Goal: Transaction & Acquisition: Purchase product/service

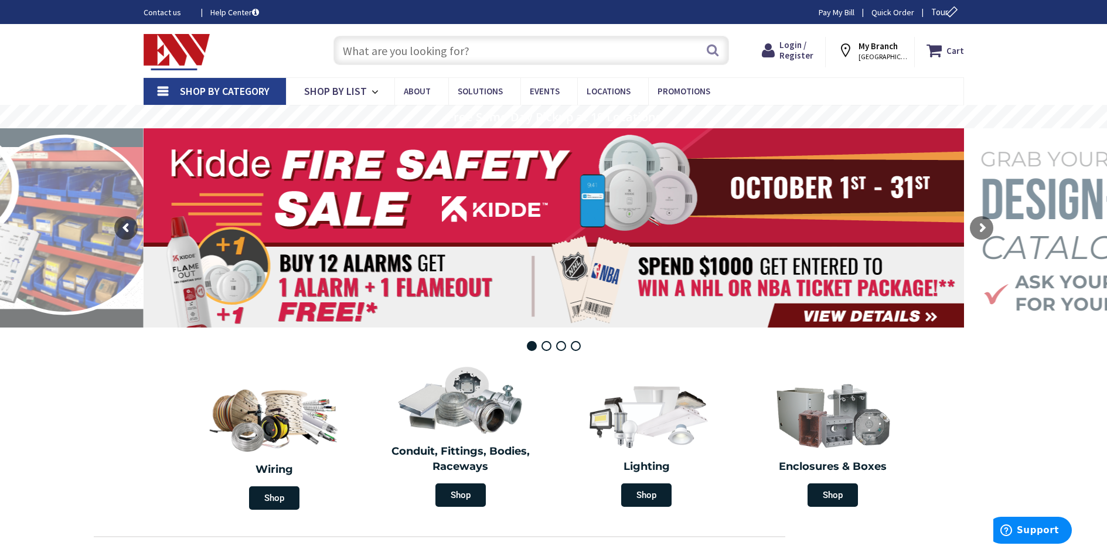
click at [446, 49] on input "text" at bounding box center [531, 50] width 396 height 29
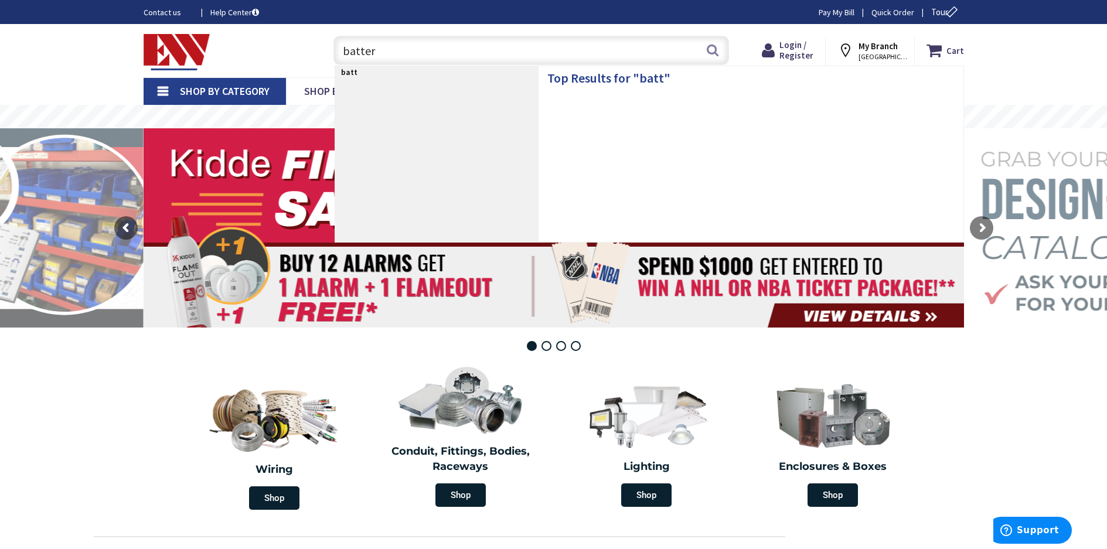
type input "battery"
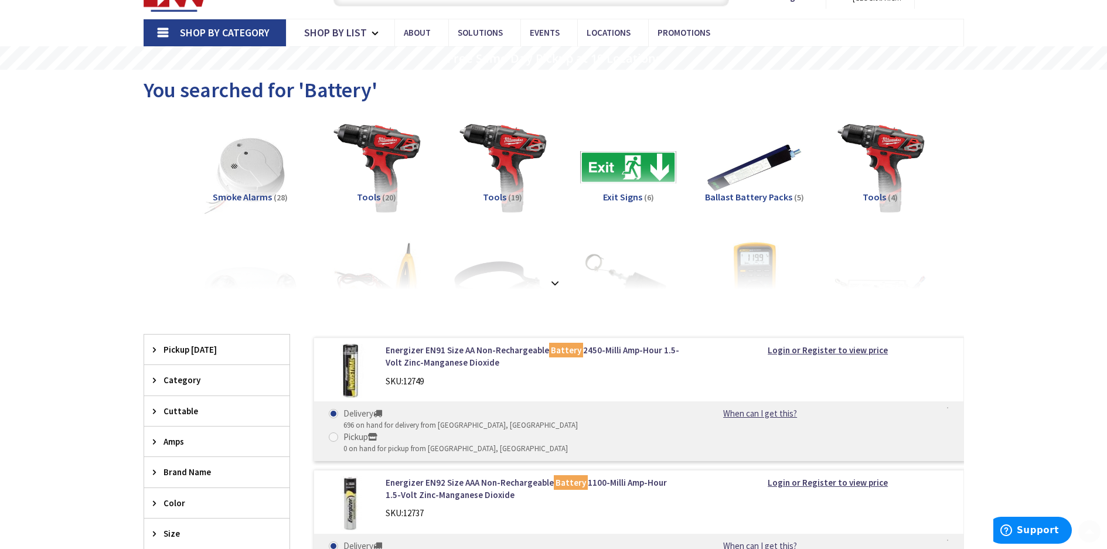
scroll to position [117, 0]
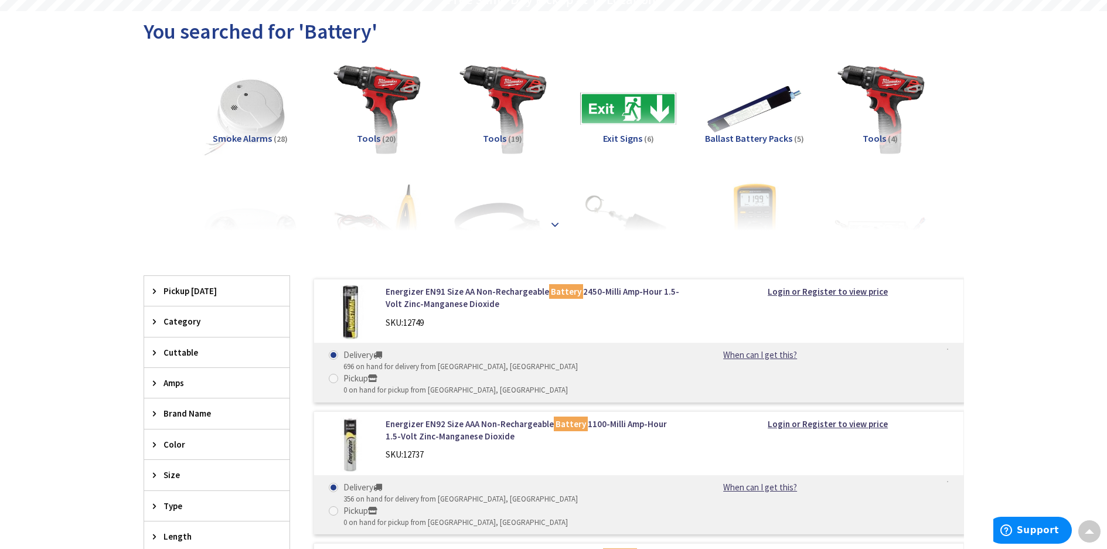
click at [556, 223] on strong at bounding box center [555, 224] width 14 height 13
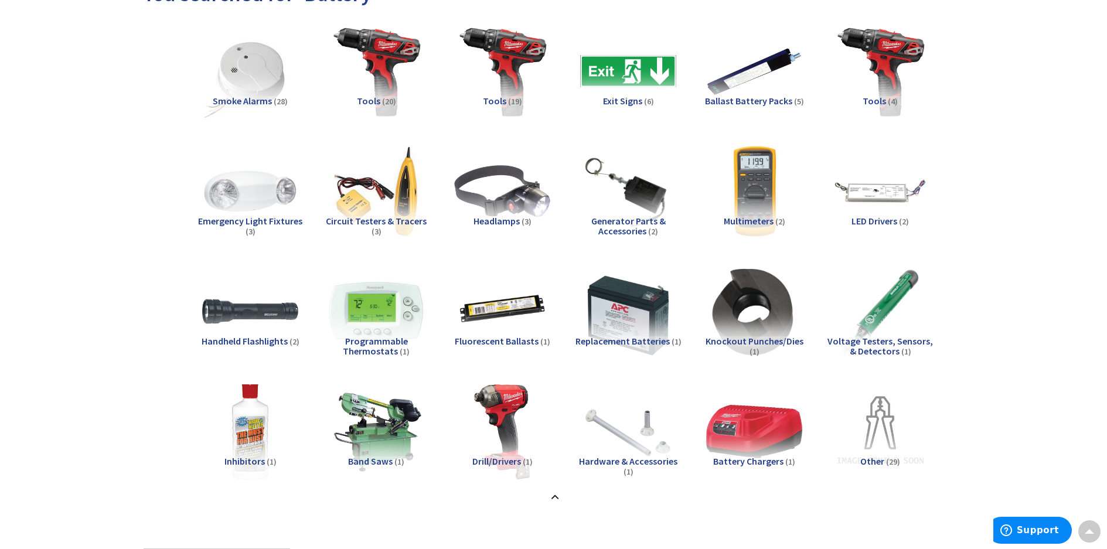
scroll to position [176, 0]
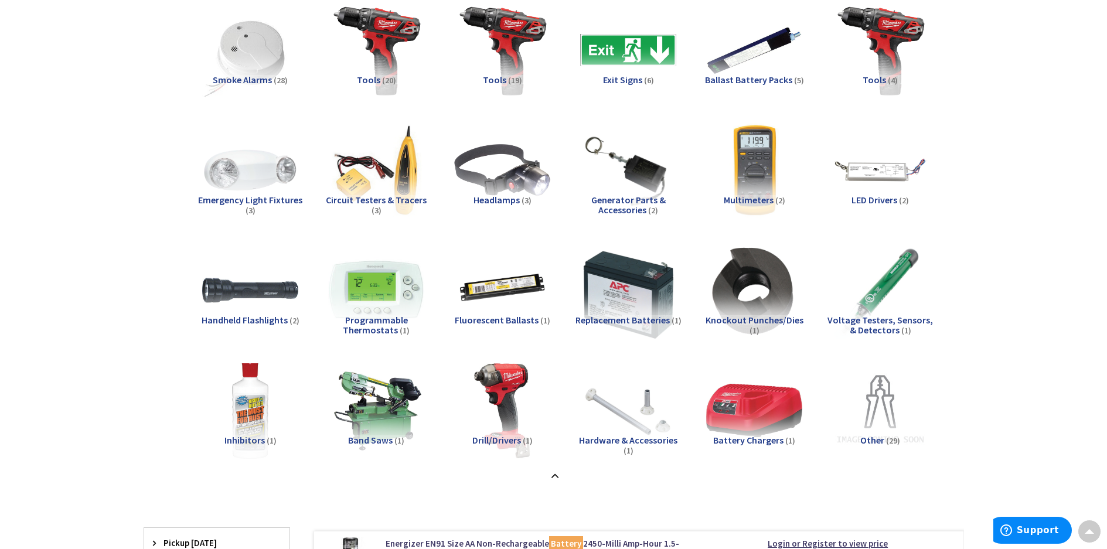
click at [621, 285] on img at bounding box center [628, 290] width 106 height 106
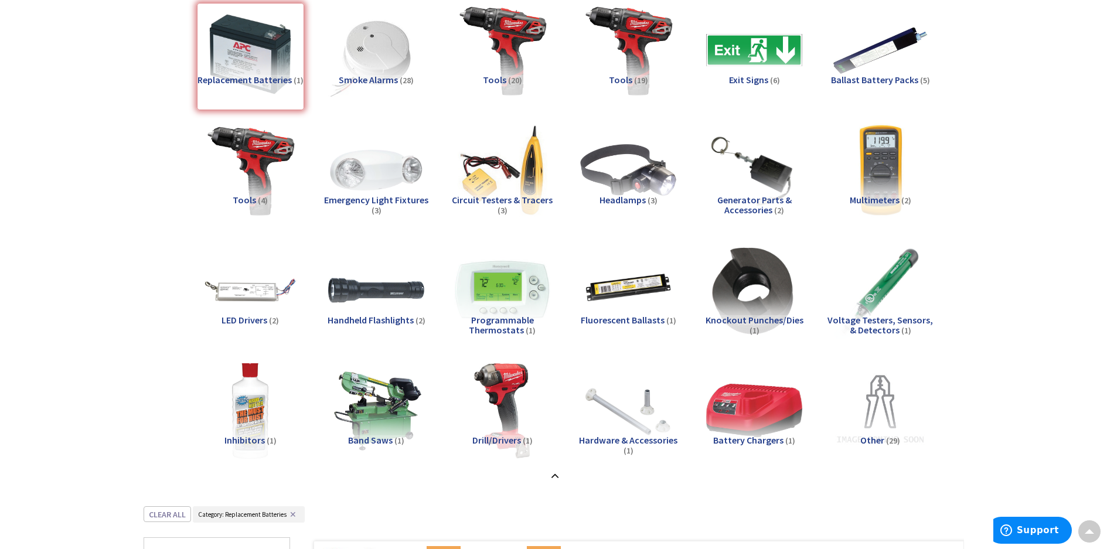
scroll to position [650, 0]
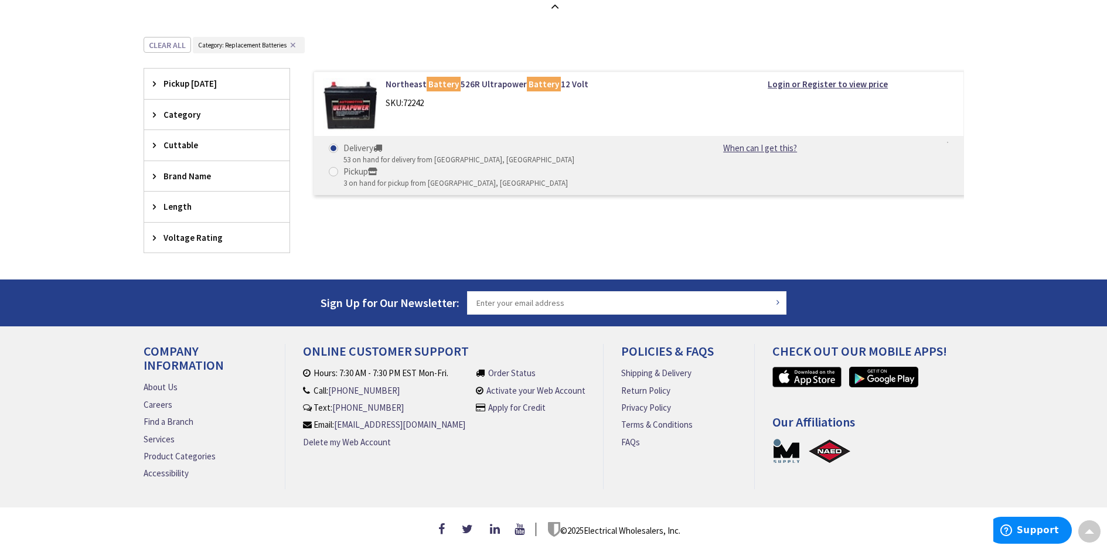
click at [356, 94] on img at bounding box center [350, 105] width 54 height 54
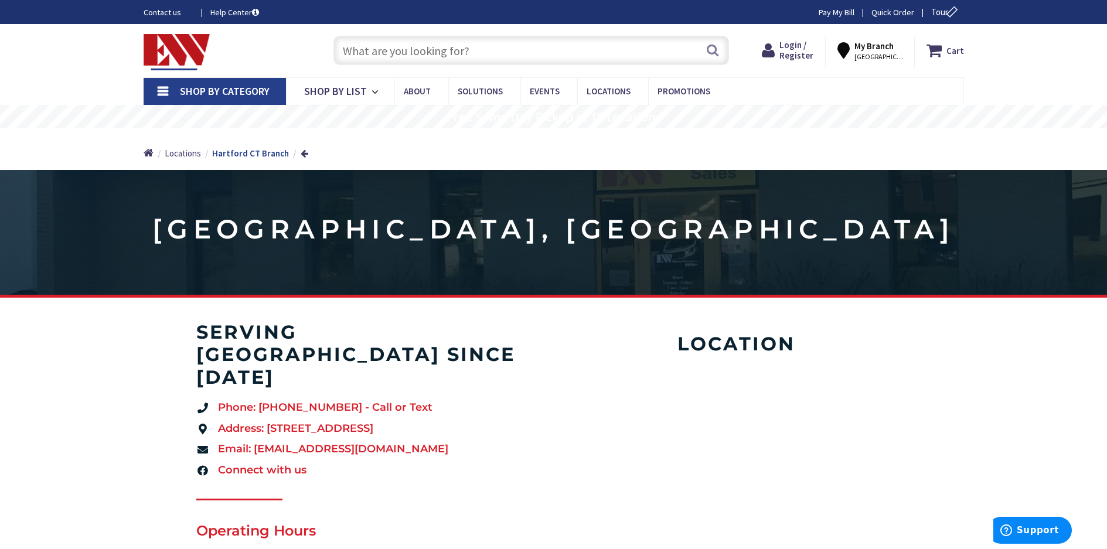
click at [376, 57] on input "text" at bounding box center [531, 50] width 396 height 29
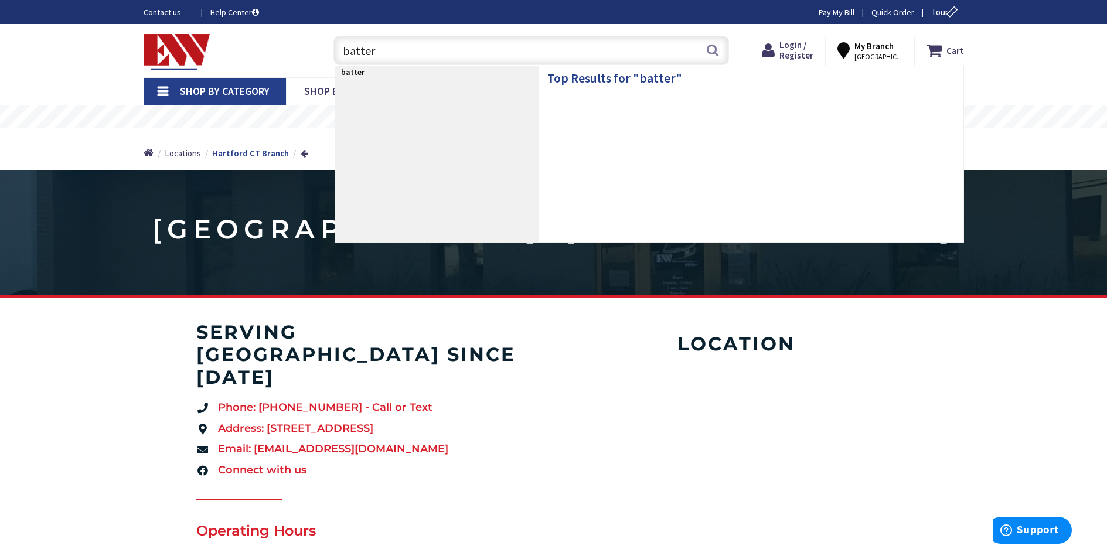
type input "battery"
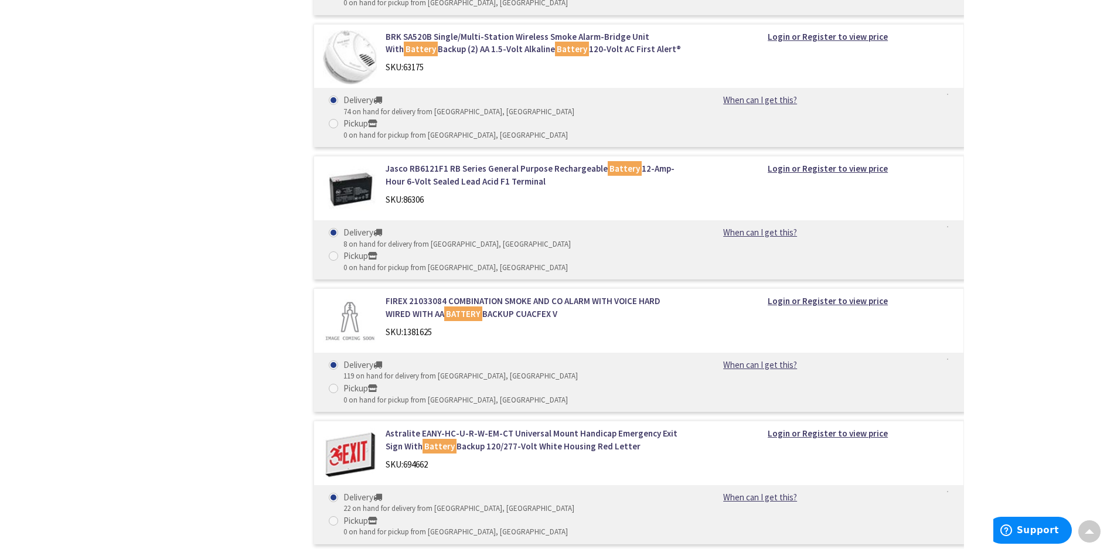
scroll to position [2988, 0]
